Goal: Communication & Community: Answer question/provide support

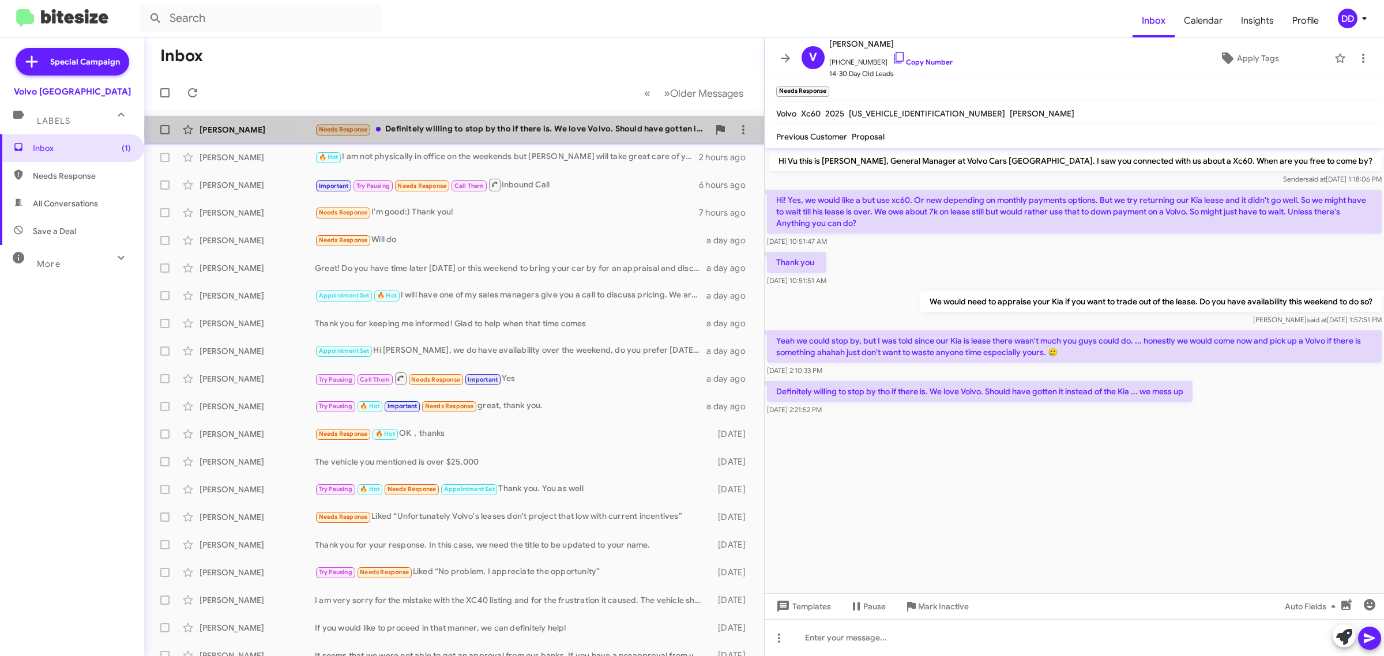
click at [526, 130] on div "Needs Response Definitely willing to stop by tho if there is. We love Volvo. Sh…" at bounding box center [512, 129] width 394 height 13
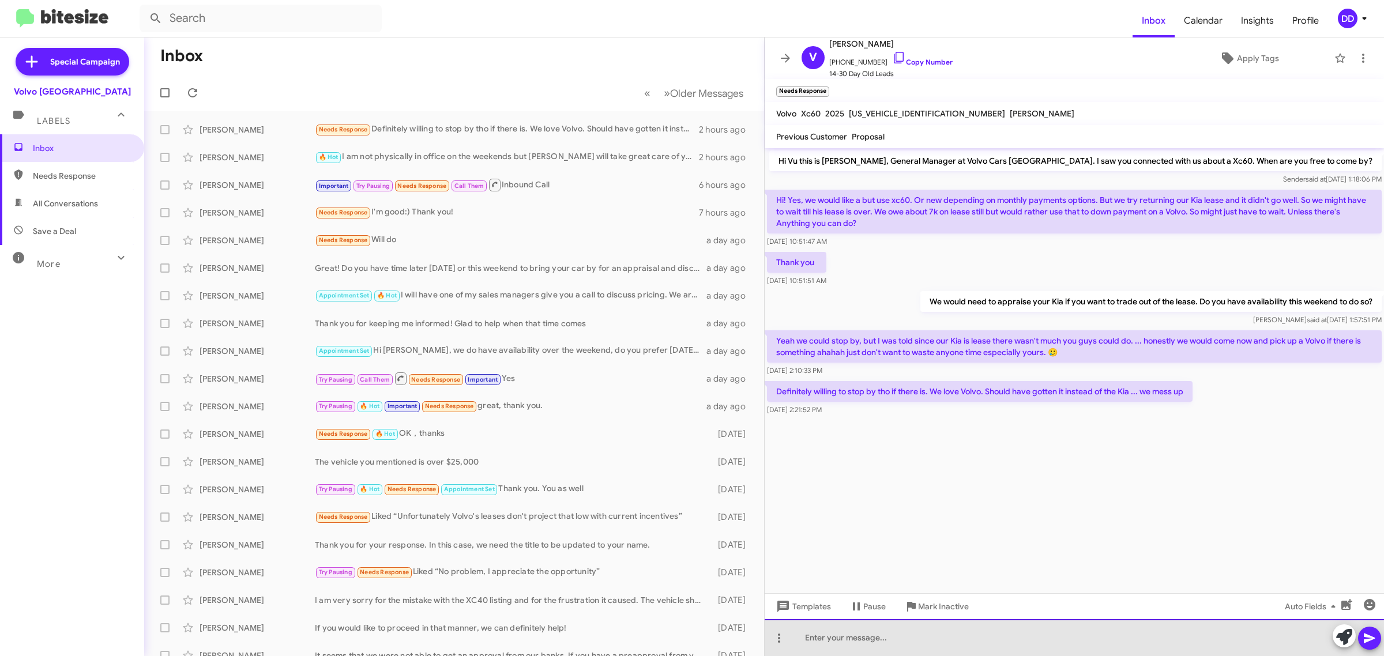
click at [1060, 655] on div at bounding box center [1074, 637] width 619 height 37
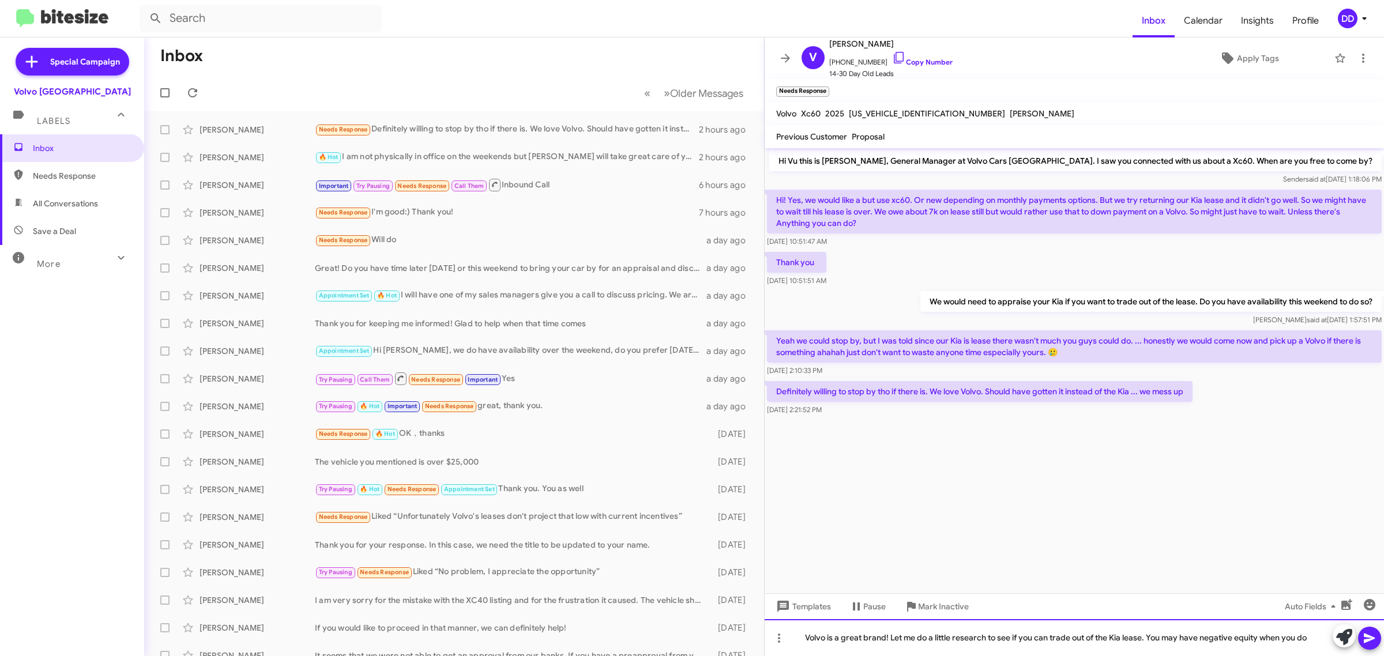
click at [1319, 633] on div "Volvo is a great brand! Let me do a little research to see if you can trade out…" at bounding box center [1074, 637] width 619 height 37
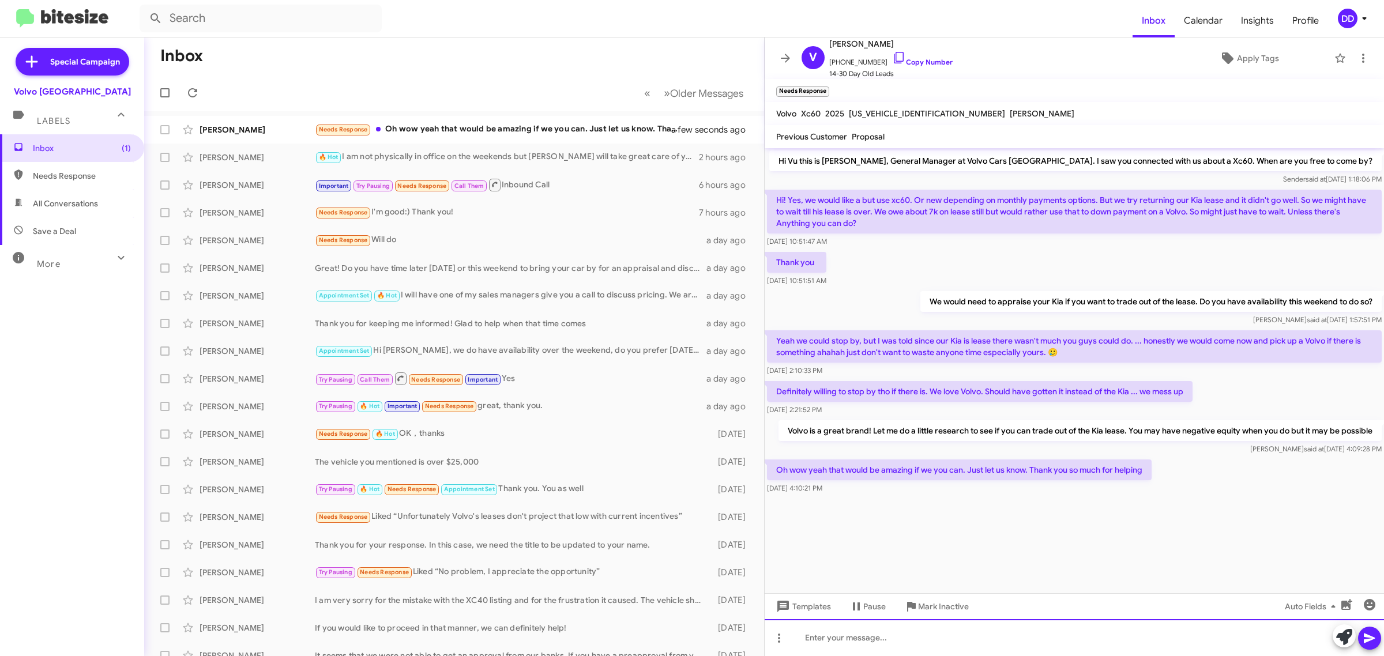
click at [1060, 626] on div at bounding box center [1074, 637] width 619 height 37
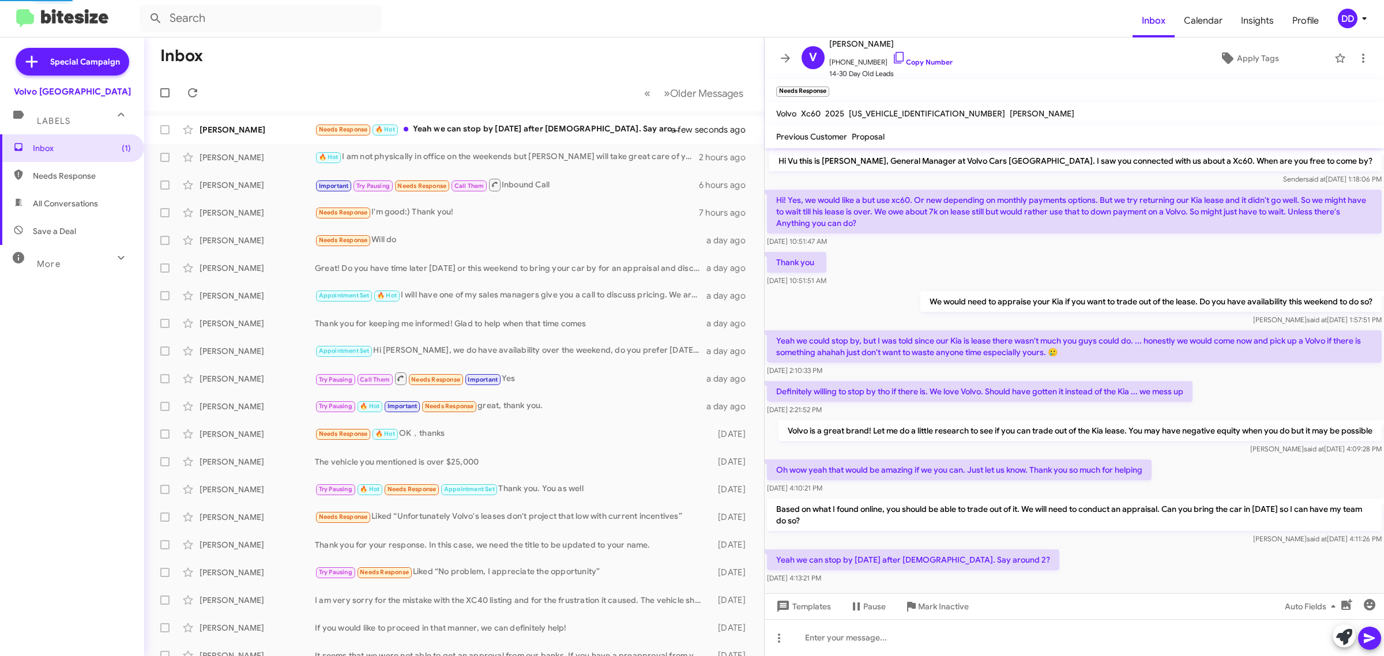
scroll to position [44, 0]
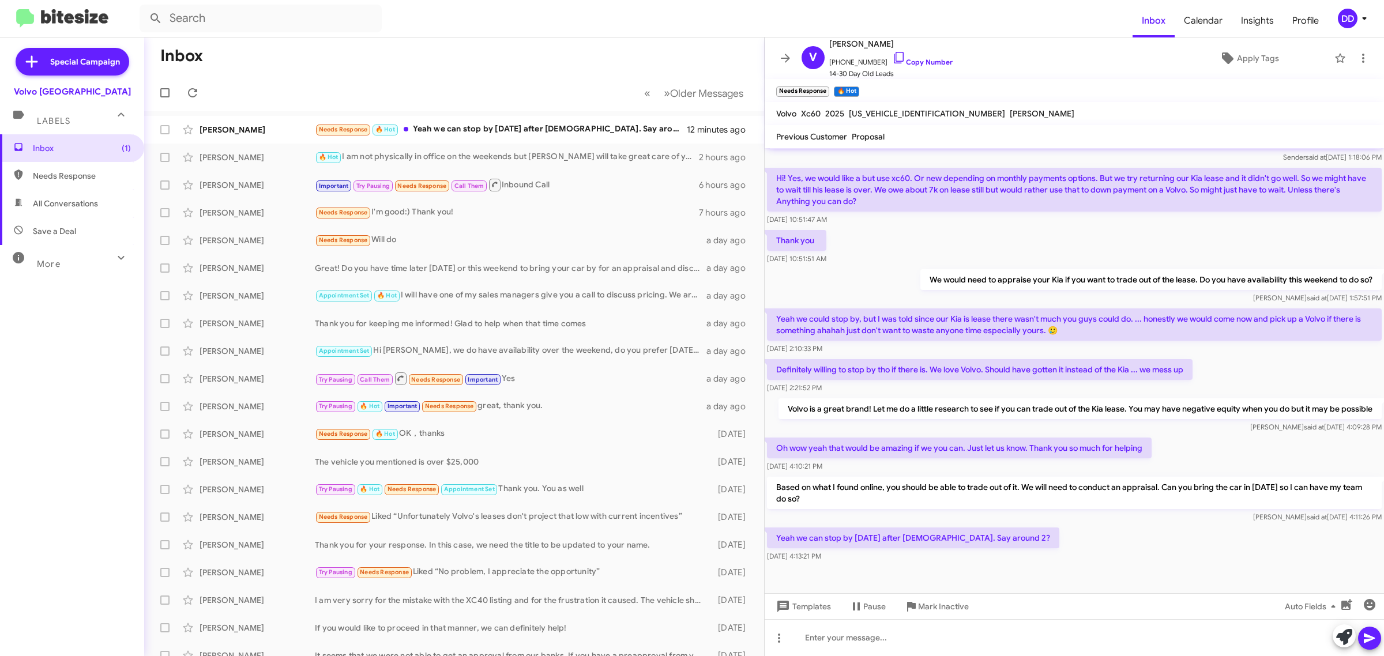
click at [476, 69] on mat-toolbar-row "Inbox" at bounding box center [454, 55] width 620 height 37
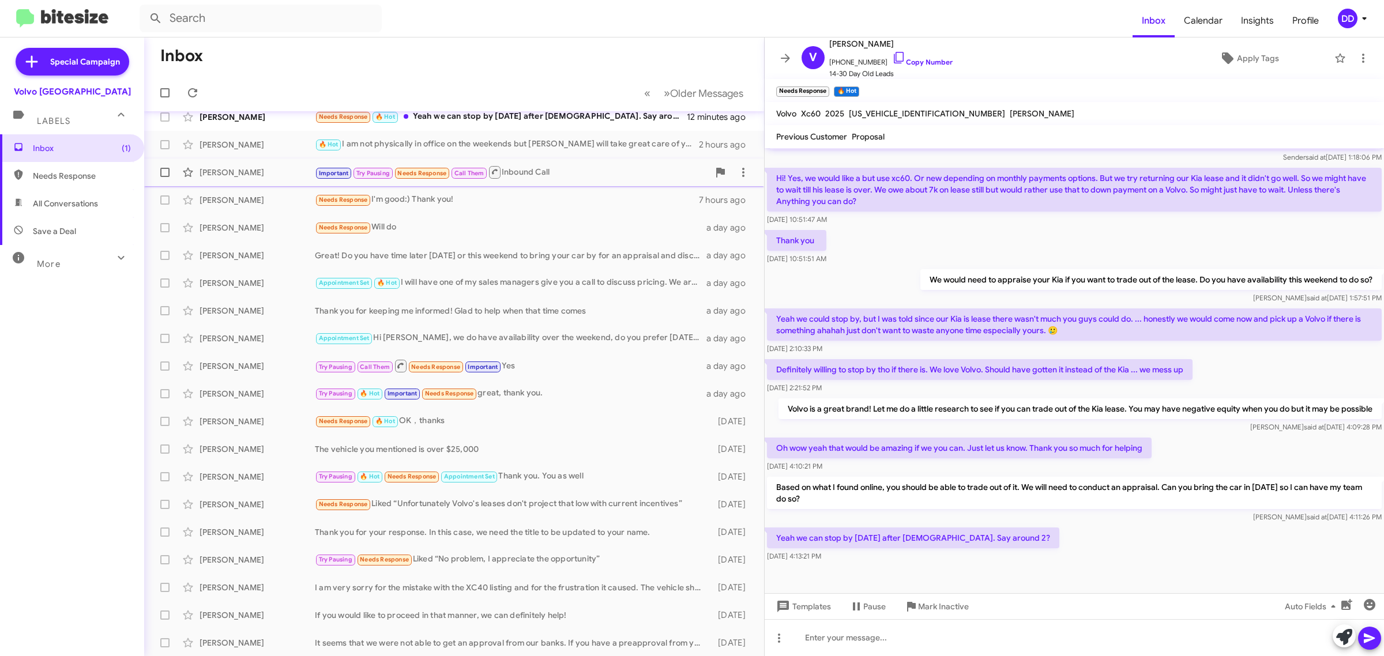
scroll to position [0, 0]
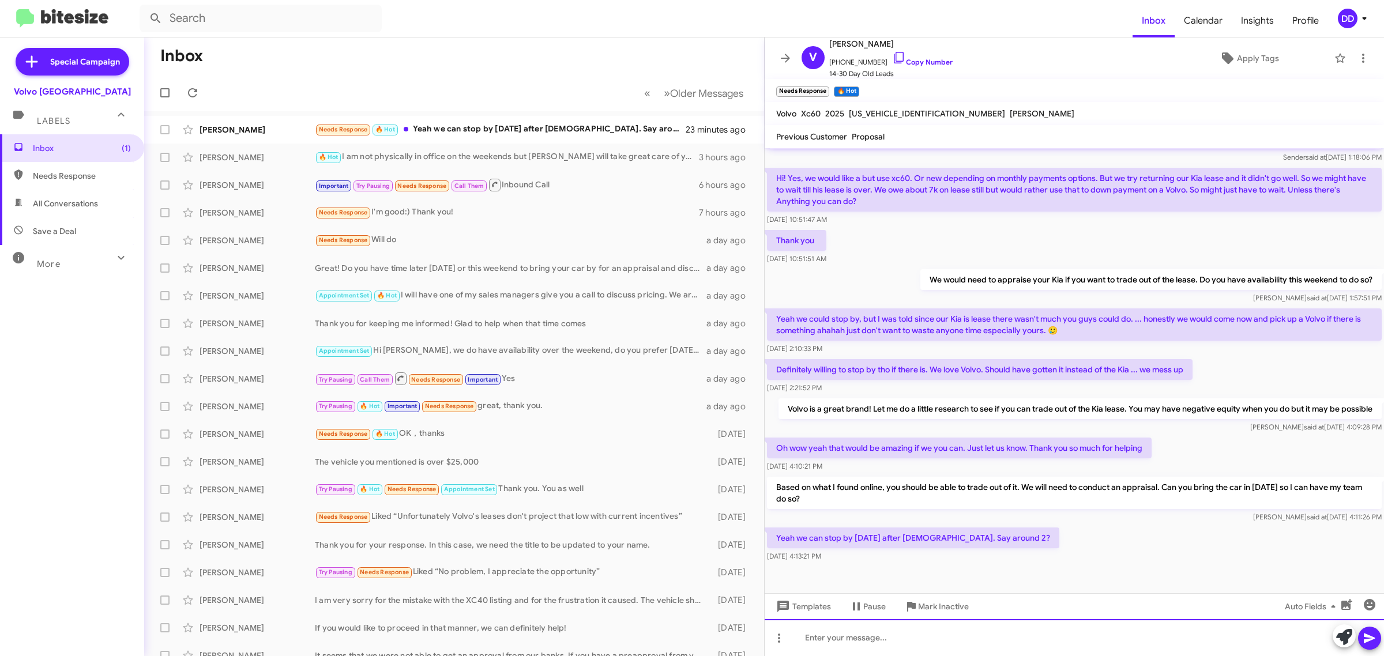
click at [1005, 642] on div at bounding box center [1074, 637] width 619 height 37
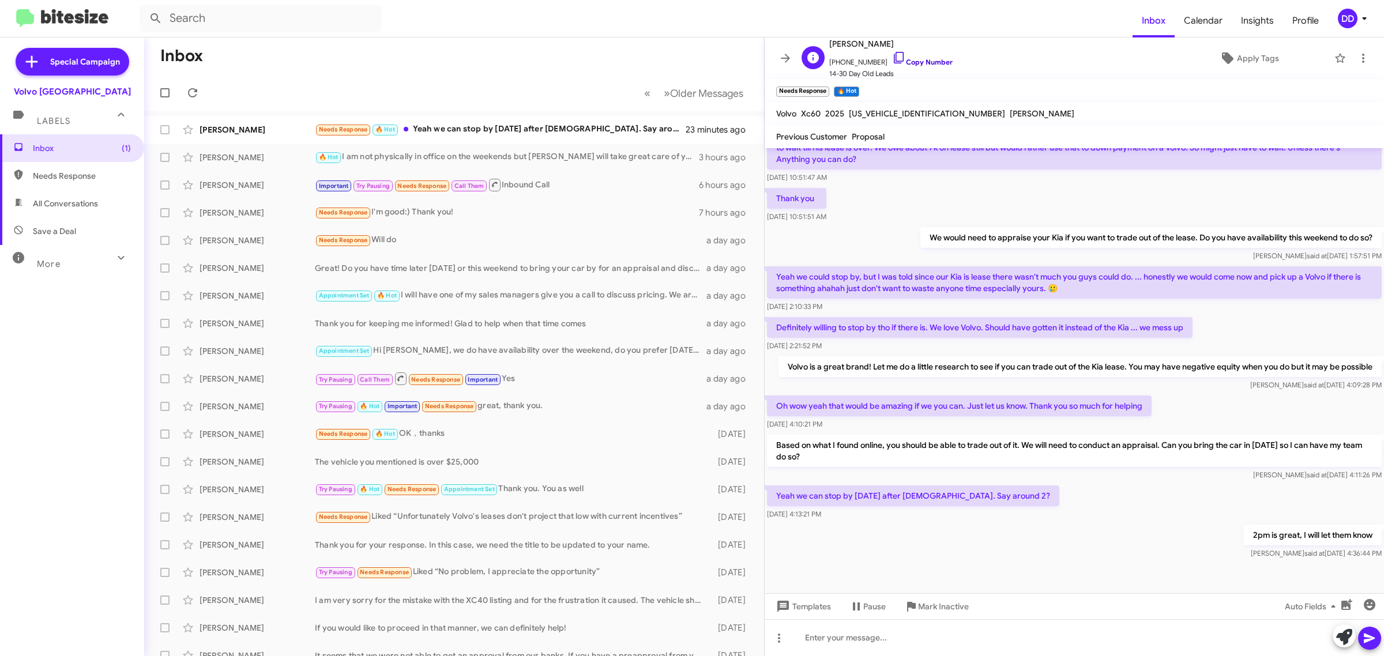
click at [913, 62] on link "Copy Number" at bounding box center [922, 62] width 61 height 9
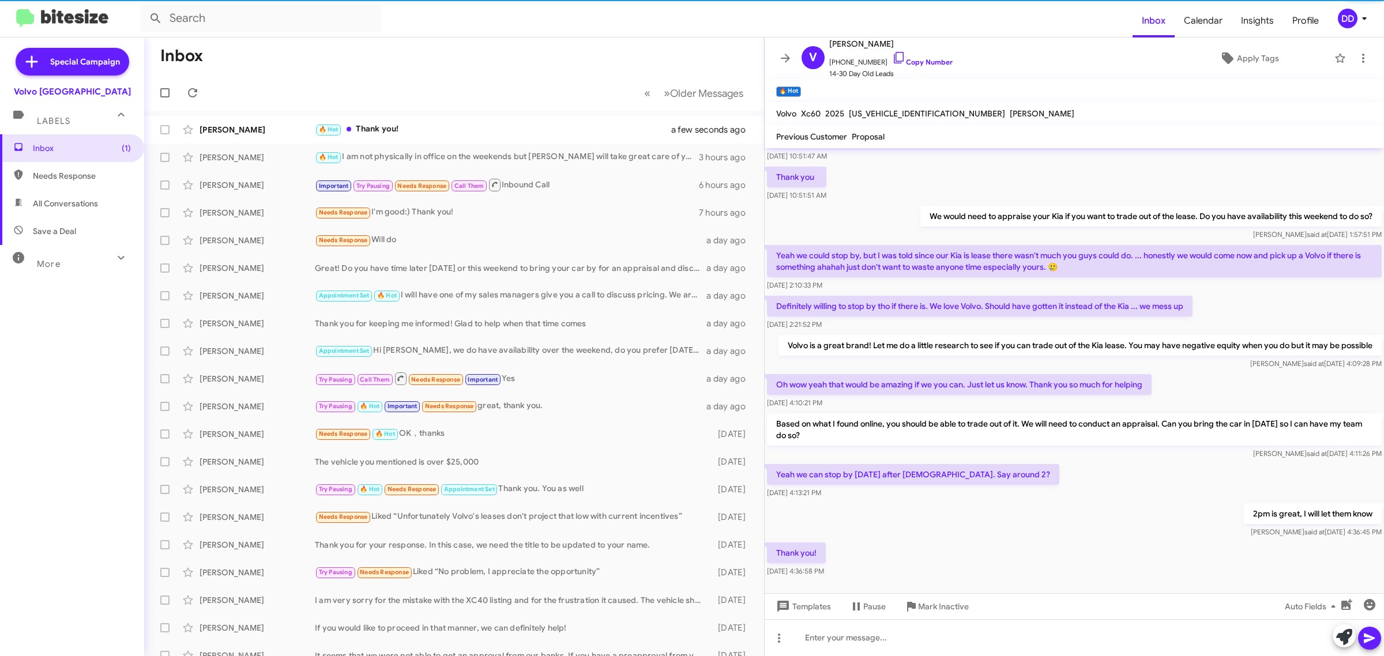
scroll to position [0, 0]
